Goal: Check status: Check status

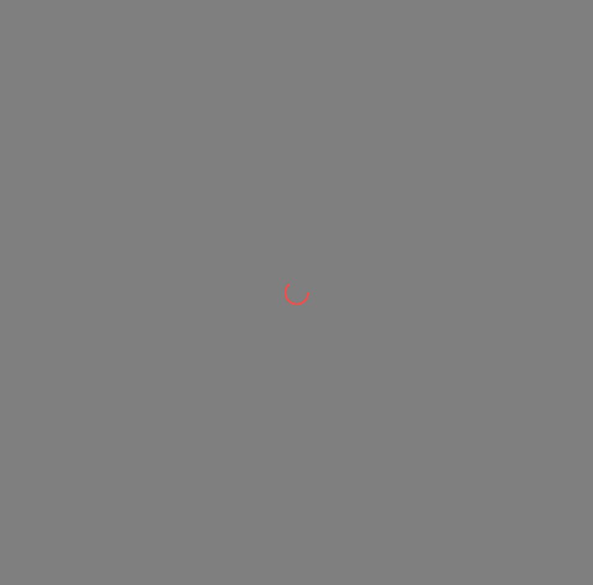
click at [453, 336] on div at bounding box center [296, 292] width 593 height 585
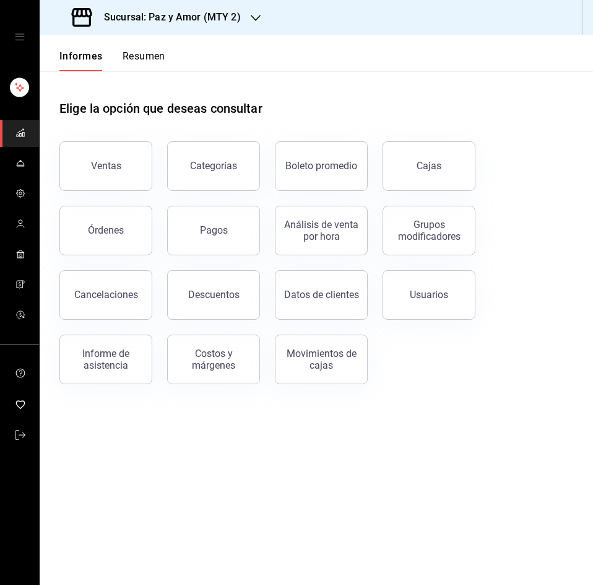
click at [137, 55] on font "Resumen" at bounding box center [144, 56] width 43 height 12
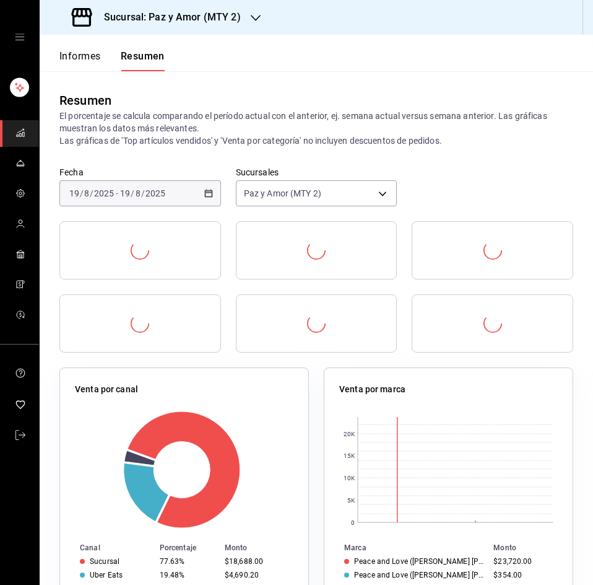
click at [152, 21] on font "Sucursal: Paz y Amor (MTY 2)" at bounding box center [172, 17] width 137 height 12
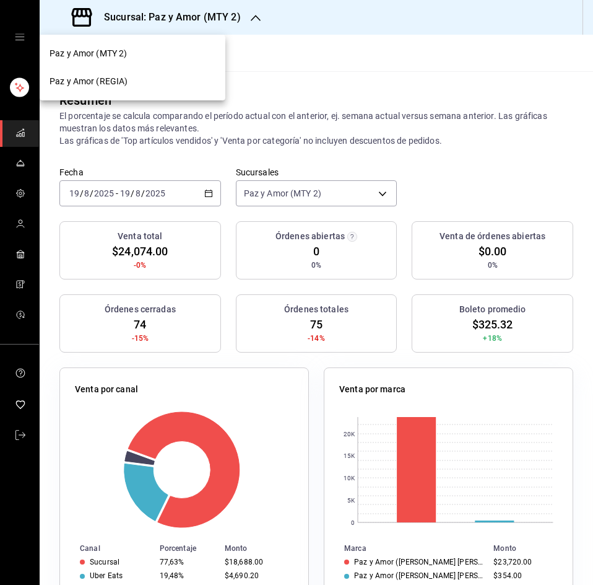
click at [138, 81] on div "Paz y Amor (REGIA)" at bounding box center [133, 81] width 166 height 13
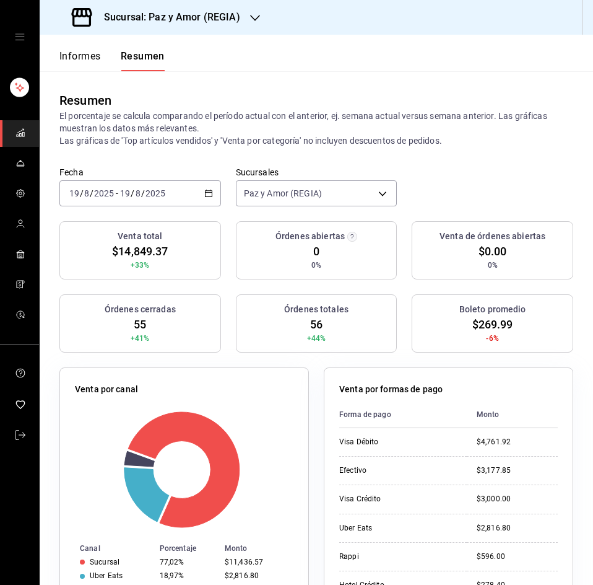
click at [204, 190] on icon "button" at bounding box center [208, 193] width 9 height 9
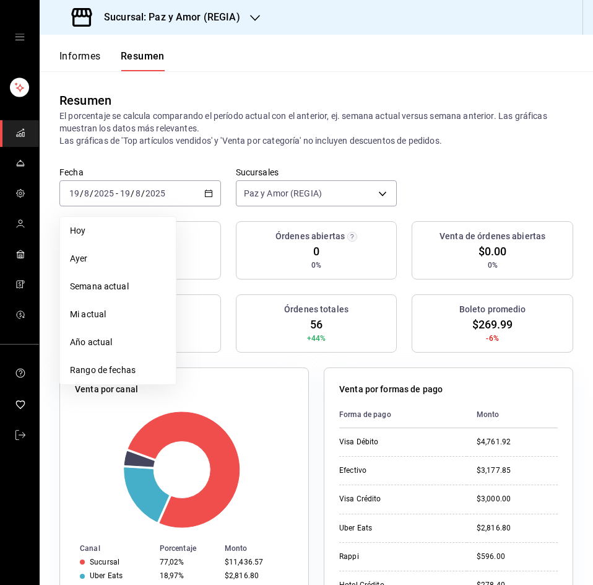
click at [442, 182] on div "Fecha 2025-08-19 19 / 8 / 2025 - 2025-08-19 19 / 8 / 2025 Hoy Ayer Semana actua…" at bounding box center [317, 194] width 554 height 55
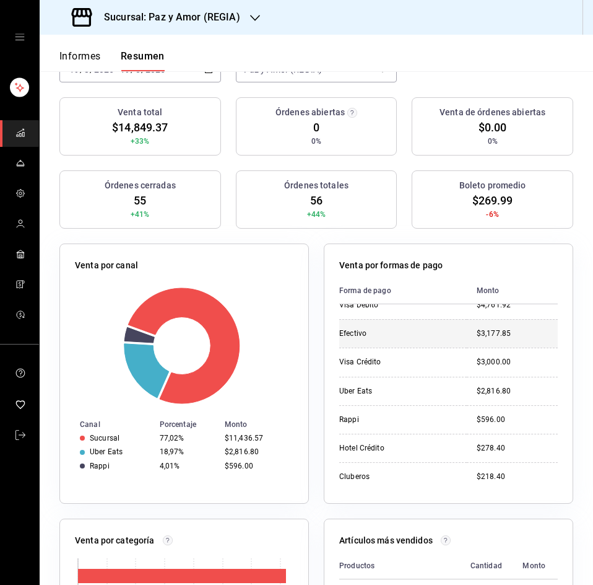
scroll to position [15, 0]
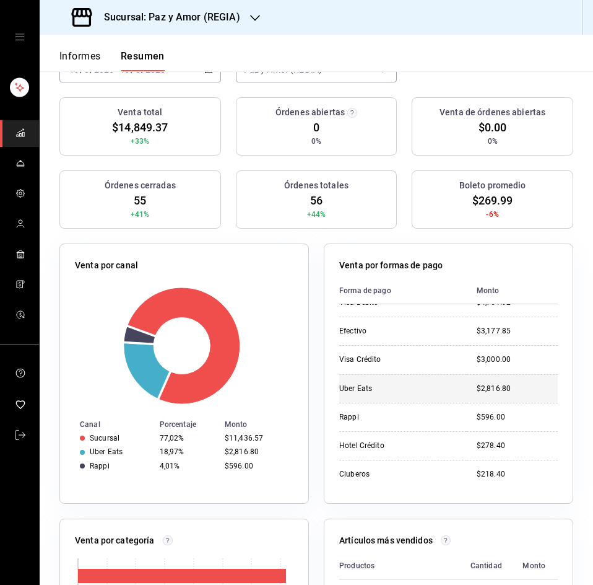
click at [403, 377] on td "Uber Eats" at bounding box center [403, 388] width 128 height 28
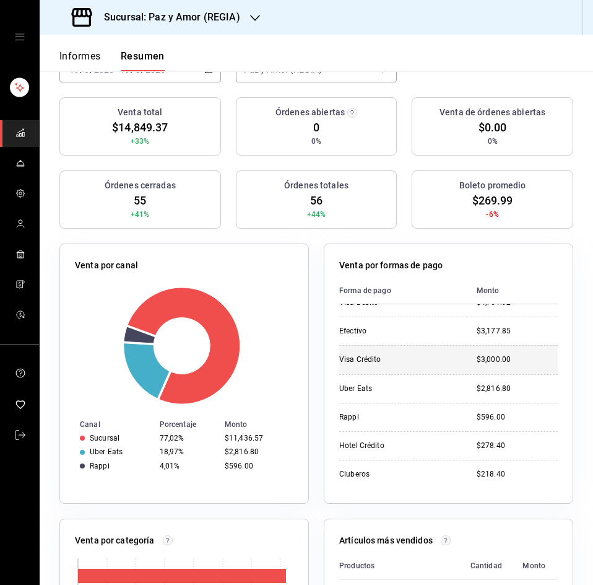
click at [467, 367] on td "$3,000.00" at bounding box center [512, 359] width 91 height 28
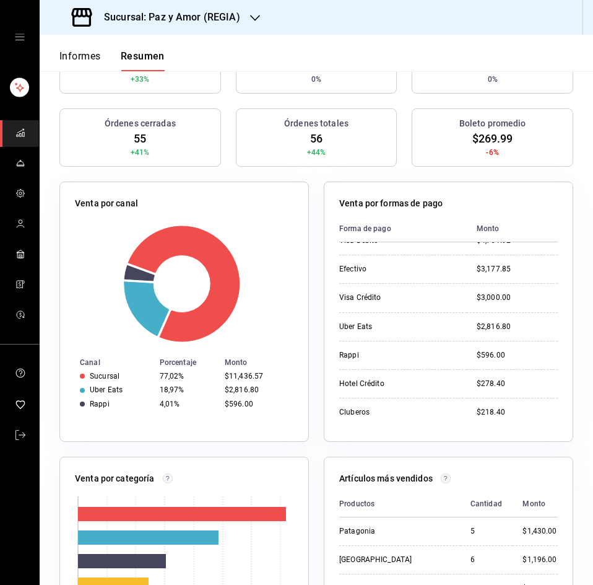
click at [196, 9] on div "Sucursal: Paz y Amor (REGIA)" at bounding box center [158, 17] width 216 height 35
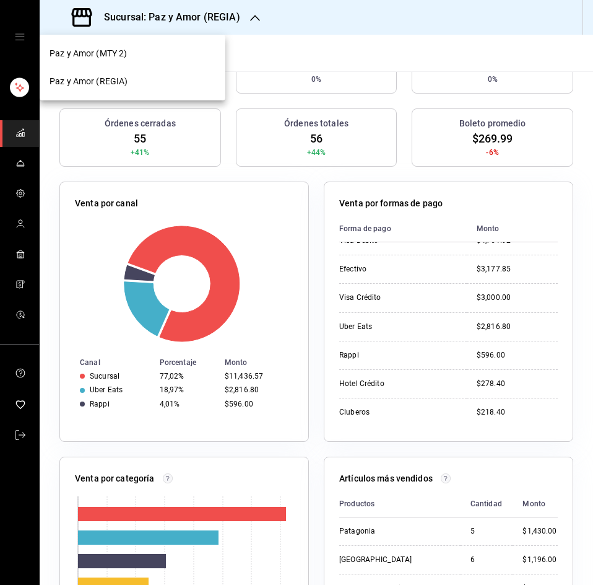
click at [144, 74] on div "Paz y Amor (REGIA)" at bounding box center [133, 82] width 186 height 28
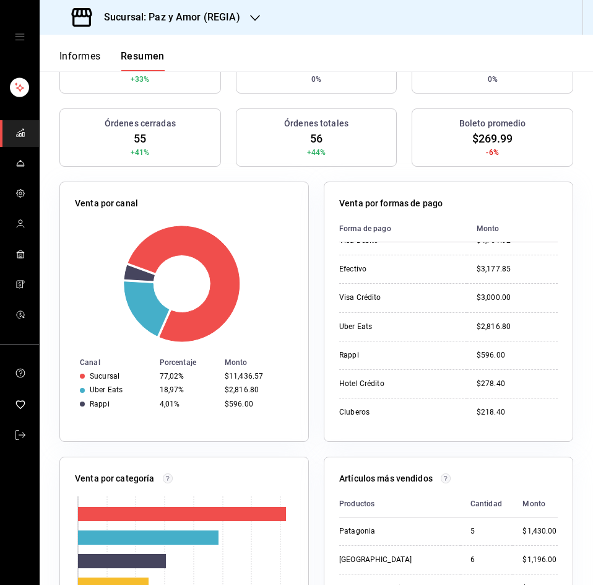
scroll to position [0, 0]
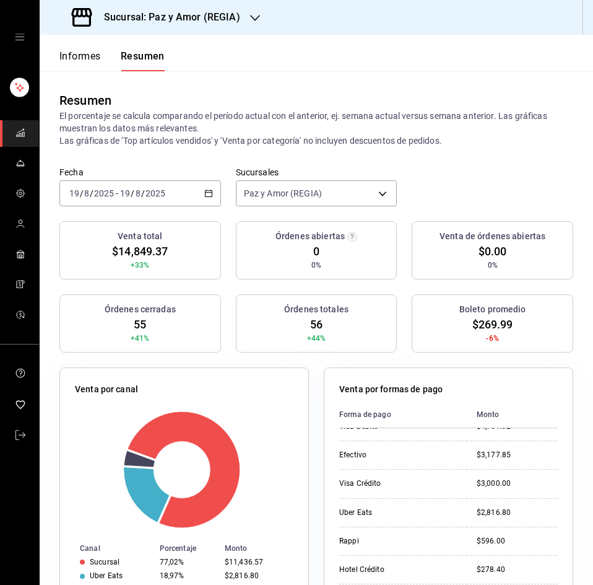
click at [209, 189] on icon "button" at bounding box center [208, 193] width 9 height 9
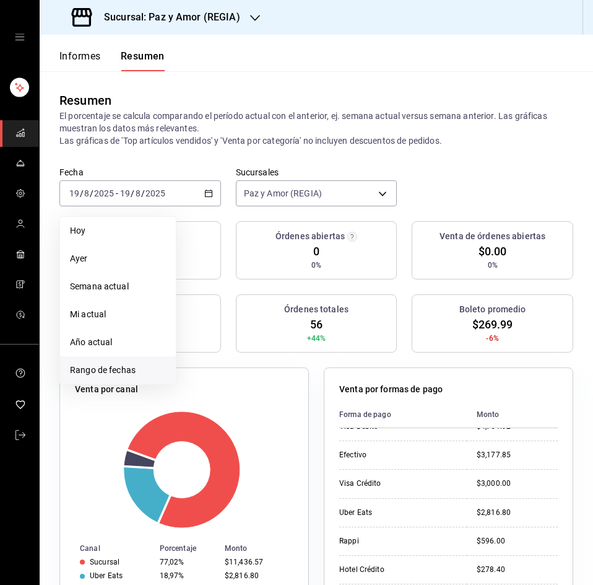
click at [110, 368] on font "Rango de fechas" at bounding box center [103, 370] width 66 height 10
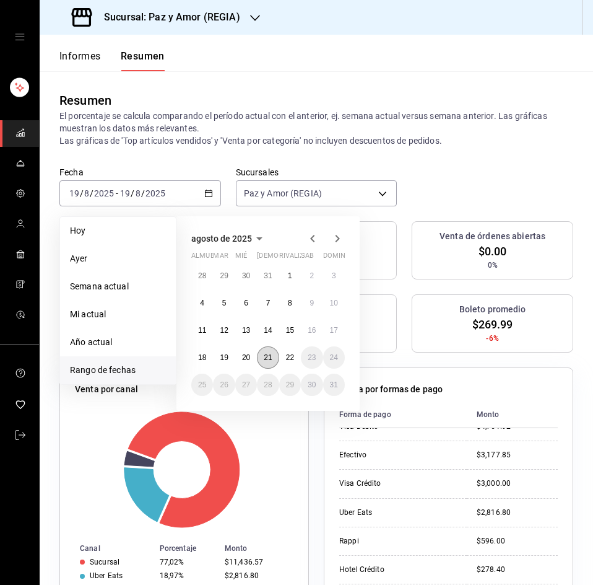
click at [269, 356] on font "21" at bounding box center [268, 357] width 8 height 9
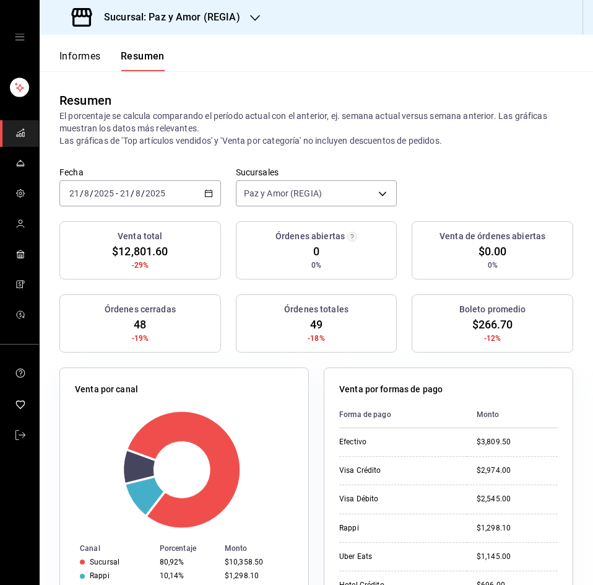
click at [509, 404] on th "Monto" at bounding box center [512, 414] width 91 height 27
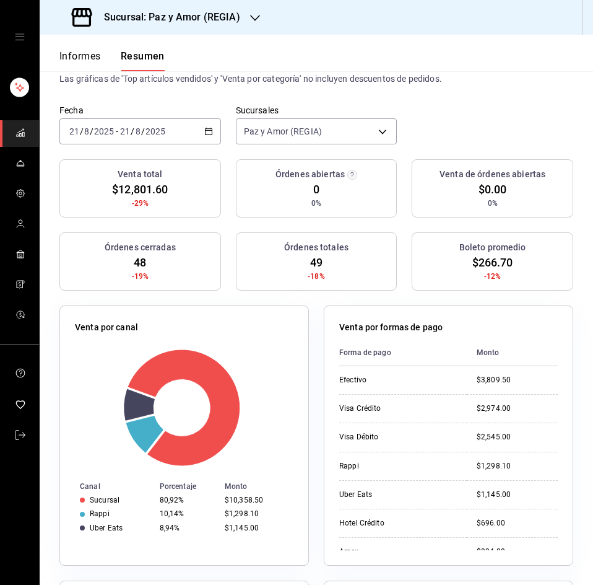
click at [204, 14] on font "Sucursal: Paz y Amor (REGIA)" at bounding box center [172, 17] width 136 height 12
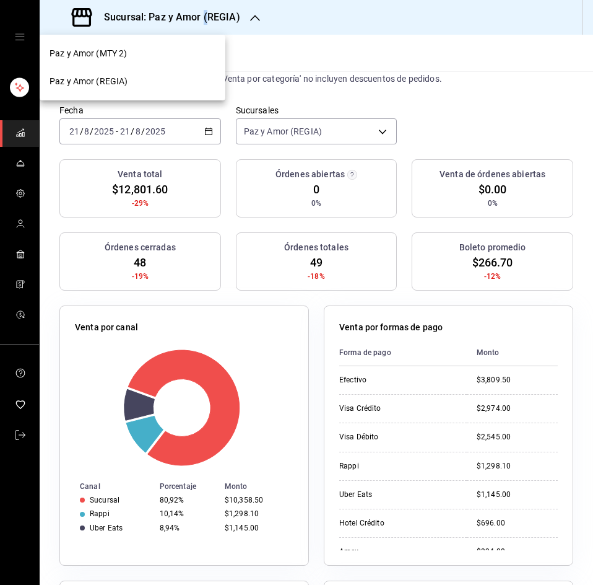
click at [138, 54] on div "Paz y Amor (MTY 2)" at bounding box center [133, 53] width 166 height 13
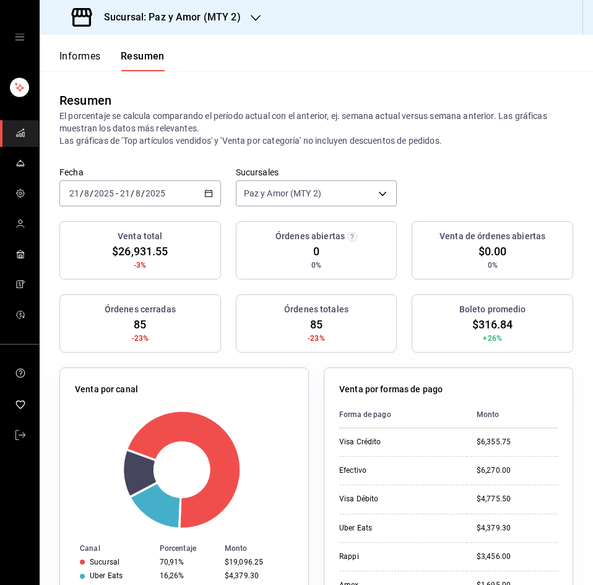
click at [509, 393] on div "Venta por formas de pago" at bounding box center [448, 392] width 219 height 18
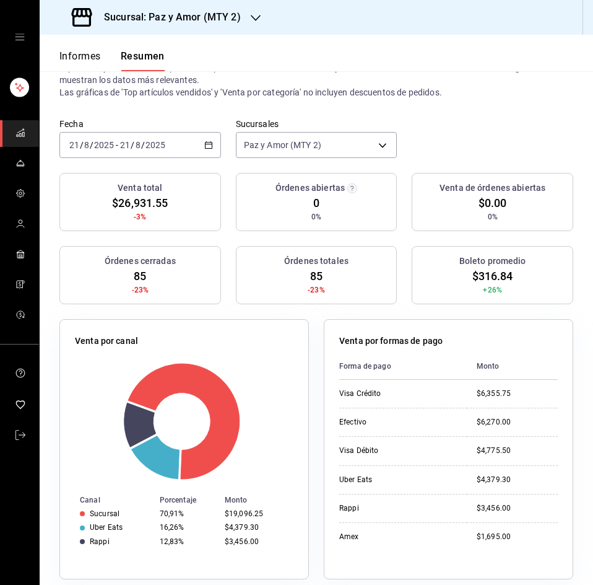
scroll to position [186, 0]
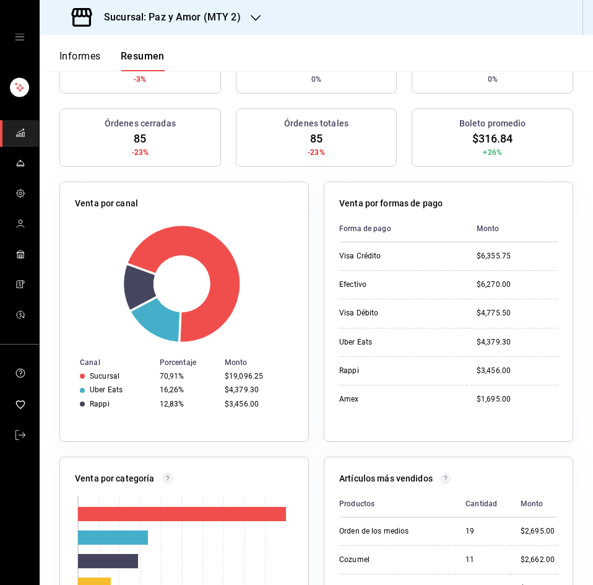
click at [462, 131] on div "Boleto promedio $316.84 +26%" at bounding box center [493, 137] width 162 height 58
